Goal: Information Seeking & Learning: Find specific fact

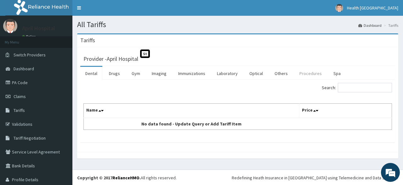
click at [310, 76] on link "Procedures" at bounding box center [310, 73] width 32 height 13
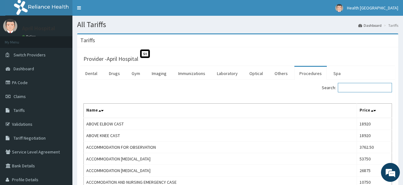
click at [367, 88] on input "Search:" at bounding box center [365, 87] width 54 height 9
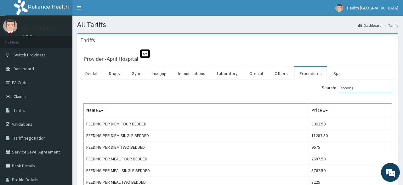
drag, startPoint x: 361, startPoint y: 89, endPoint x: 279, endPoint y: 92, distance: 82.5
click at [338, 92] on input "feeding" at bounding box center [365, 87] width 54 height 9
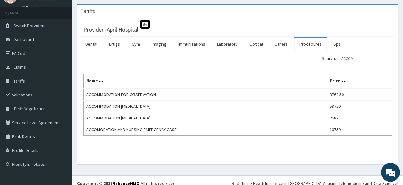
scroll to position [29, 0]
drag, startPoint x: 366, startPoint y: 54, endPoint x: 309, endPoint y: 67, distance: 57.8
click at [338, 63] on input "ACCOM" at bounding box center [365, 58] width 54 height 9
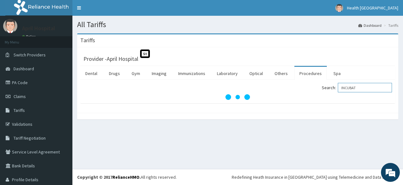
scroll to position [17, 0]
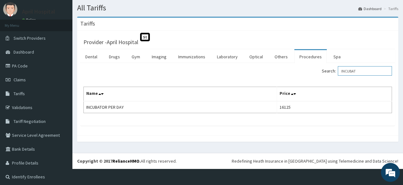
drag, startPoint x: 368, startPoint y: 75, endPoint x: 303, endPoint y: 70, distance: 65.4
click at [303, 70] on div "Search: INCUBAT" at bounding box center [317, 71] width 150 height 11
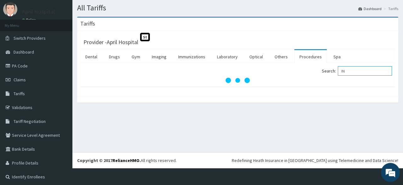
type input "I"
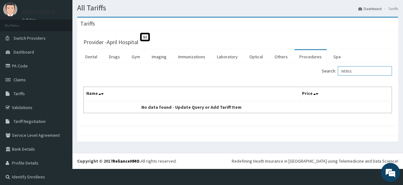
drag, startPoint x: 365, startPoint y: 68, endPoint x: 314, endPoint y: 74, distance: 50.7
click at [338, 74] on input "NEBUL" at bounding box center [365, 70] width 54 height 9
type input "NEBUL"
click at [318, 54] on link "Procedures" at bounding box center [310, 56] width 32 height 13
click at [306, 56] on link "Procedures" at bounding box center [310, 56] width 32 height 13
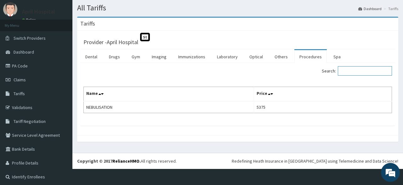
click at [353, 73] on input "Search:" at bounding box center [365, 70] width 54 height 9
click at [368, 68] on input "Search:" at bounding box center [365, 70] width 54 height 9
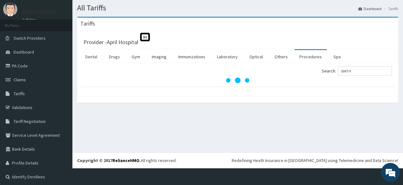
click at [371, 54] on ul "Dental Drugs Gym Imaging Immunizations Laboratory Optical Others Procedures Spa" at bounding box center [237, 56] width 315 height 14
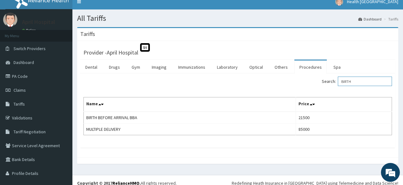
drag, startPoint x: 376, startPoint y: 81, endPoint x: 277, endPoint y: 62, distance: 101.4
click at [338, 77] on input "BIRTH" at bounding box center [365, 81] width 54 height 9
type input "X"
drag, startPoint x: 368, startPoint y: 83, endPoint x: 245, endPoint y: 53, distance: 126.7
click at [338, 77] on input "OXYGEN" at bounding box center [365, 81] width 54 height 9
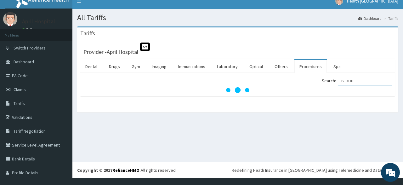
click at [360, 82] on input "BLOOD" at bounding box center [365, 80] width 54 height 9
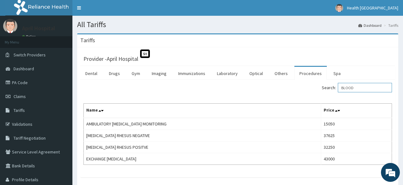
scroll to position [0, 0]
drag, startPoint x: 369, startPoint y: 89, endPoint x: 289, endPoint y: 94, distance: 80.1
click at [338, 92] on input "BLOOD" at bounding box center [365, 87] width 54 height 9
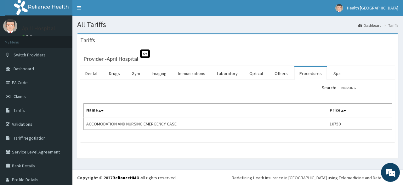
drag, startPoint x: 368, startPoint y: 90, endPoint x: 284, endPoint y: 89, distance: 83.2
click at [338, 89] on input "NURSING" at bounding box center [365, 87] width 54 height 9
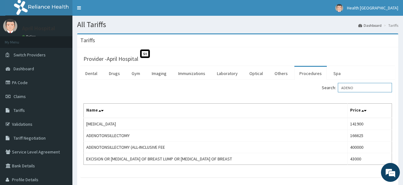
click at [370, 88] on input "ADENO" at bounding box center [365, 87] width 54 height 9
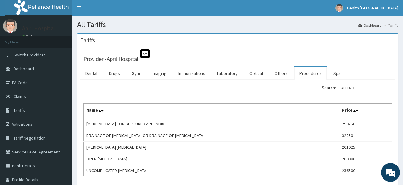
scroll to position [46, 0]
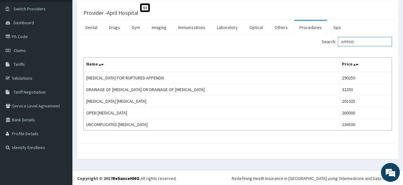
drag, startPoint x: 374, startPoint y: 40, endPoint x: 286, endPoint y: 44, distance: 88.0
click at [338, 44] on input "APPEND" at bounding box center [365, 41] width 54 height 9
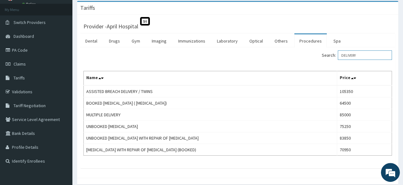
scroll to position [33, 0]
drag, startPoint x: 375, startPoint y: 57, endPoint x: 258, endPoint y: 44, distance: 118.2
click at [338, 50] on input "DELIVERY" at bounding box center [365, 54] width 54 height 9
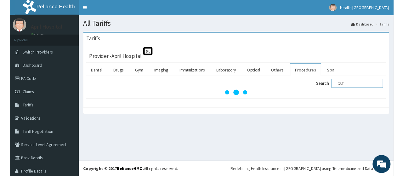
scroll to position [0, 0]
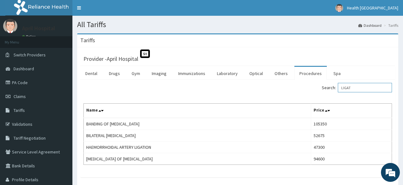
drag, startPoint x: 364, startPoint y: 90, endPoint x: 296, endPoint y: 92, distance: 68.4
click at [338, 92] on input "LIGAT" at bounding box center [365, 87] width 54 height 9
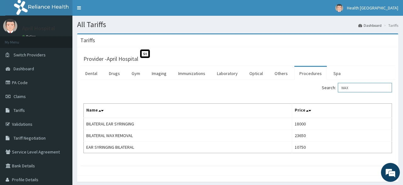
drag, startPoint x: 358, startPoint y: 88, endPoint x: 304, endPoint y: 104, distance: 56.4
click at [338, 92] on input "WAX" at bounding box center [365, 87] width 54 height 9
type input "VAGINAL"
